Goal: Information Seeking & Learning: Learn about a topic

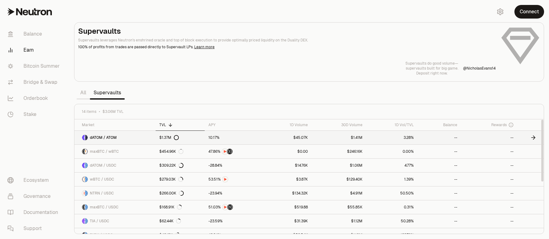
click at [126, 139] on link "dATOM / ATOM" at bounding box center [114, 138] width 81 height 14
click at [130, 138] on link "dATOM / ATOM" at bounding box center [115, 138] width 82 height 14
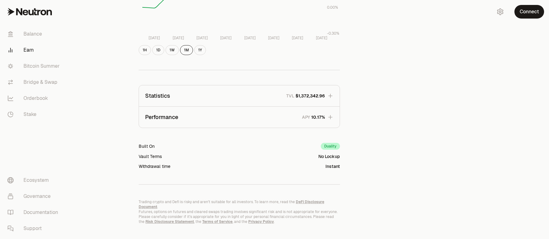
scroll to position [162, 0]
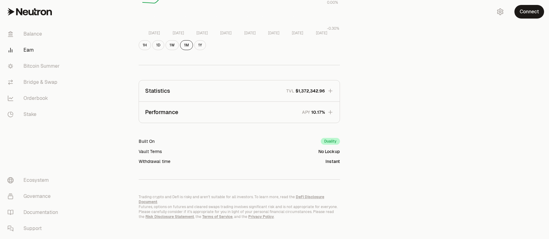
click at [160, 92] on p "Statistics" at bounding box center [157, 90] width 25 height 9
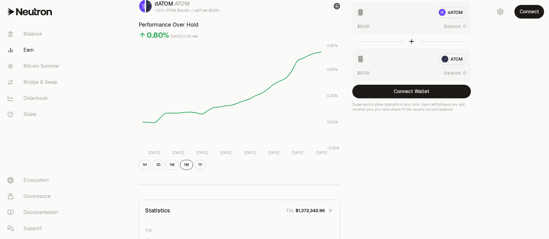
scroll to position [40, 0]
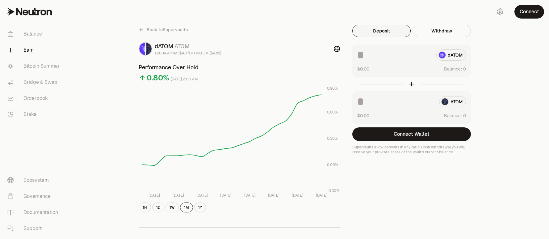
click at [30, 50] on link "Earn" at bounding box center [34, 50] width 64 height 16
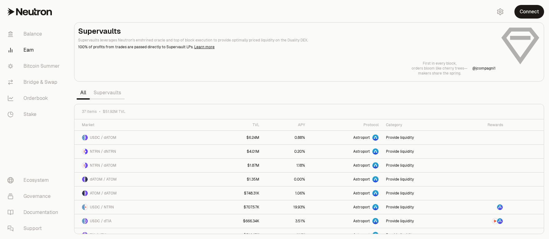
click at [102, 95] on link "Supervaults" at bounding box center [107, 92] width 35 height 12
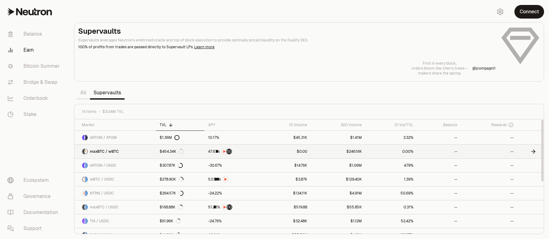
click at [138, 150] on link "maxBTC / wBTC" at bounding box center [115, 152] width 82 height 14
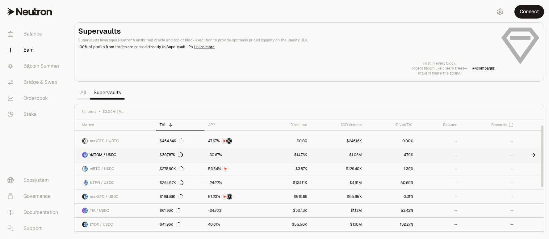
click at [141, 156] on link "dATOM / USDC" at bounding box center [115, 155] width 82 height 14
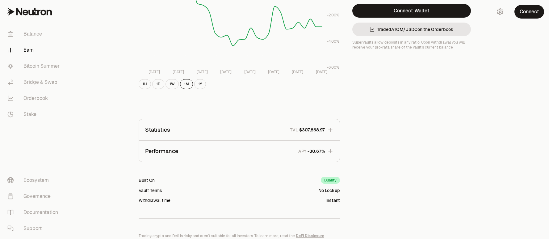
scroll to position [155, 0]
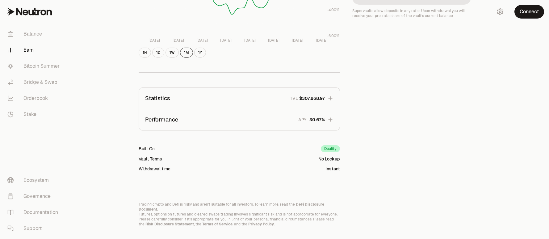
click at [166, 99] on p "Statistics" at bounding box center [157, 98] width 25 height 9
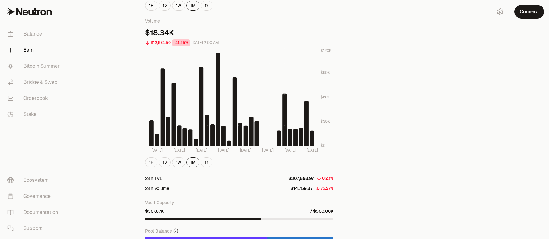
scroll to position [512, 0]
